Goal: Transaction & Acquisition: Download file/media

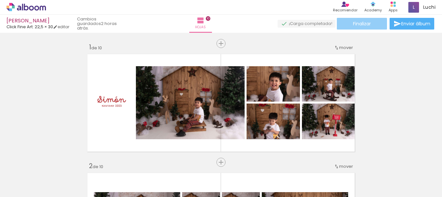
click at [375, 27] on paper-button "Finalizar" at bounding box center [362, 24] width 50 height 12
click at [365, 23] on span "Finalizar" at bounding box center [362, 23] width 18 height 5
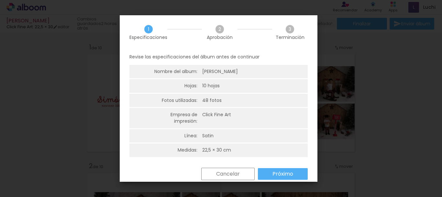
click at [279, 169] on paper-button "Próximo" at bounding box center [283, 174] width 50 height 12
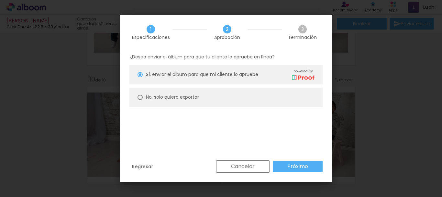
scroll to position [0, 2188]
click at [170, 100] on div "No, solo quiero exportar" at bounding box center [172, 97] width 53 height 7
type paper-radio-button "on"
click at [0, 0] on slot "Próximo" at bounding box center [0, 0] width 0 height 0
type input "Alta, 300 DPI"
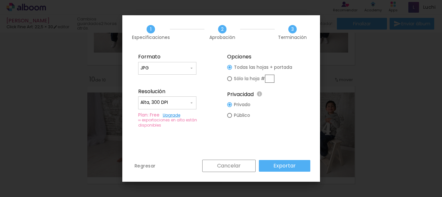
click at [0, 0] on slot "Exportar" at bounding box center [0, 0] width 0 height 0
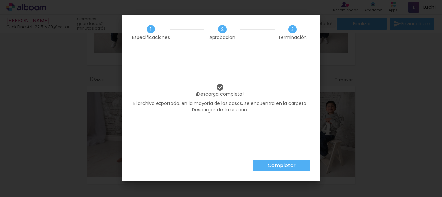
scroll to position [0, 2188]
click at [0, 0] on slot "Completar" at bounding box center [0, 0] width 0 height 0
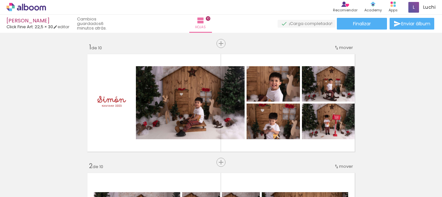
scroll to position [1035, 0]
